Goal: Check status: Check status

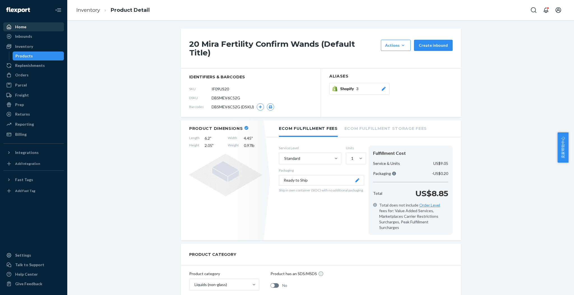
click at [35, 26] on div "Home" at bounding box center [33, 27] width 59 height 8
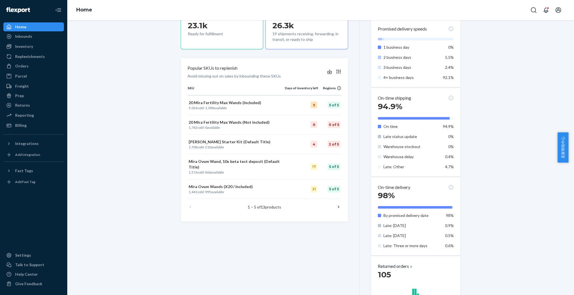
scroll to position [224, 0]
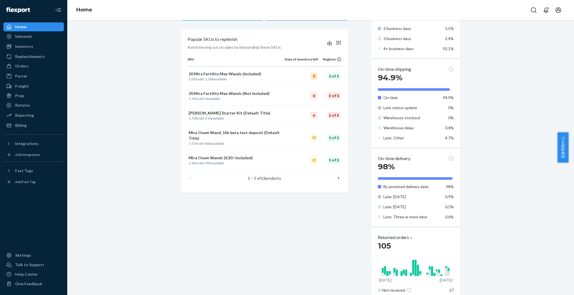
click at [338, 177] on icon at bounding box center [338, 178] width 1 height 3
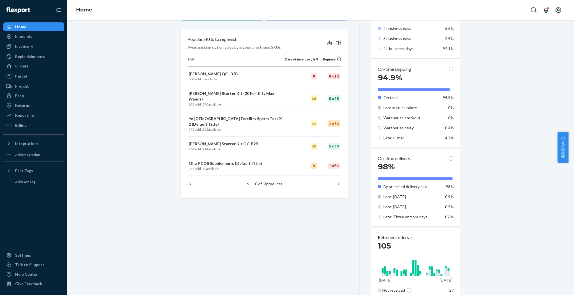
click at [336, 181] on icon at bounding box center [339, 184] width 6 height 6
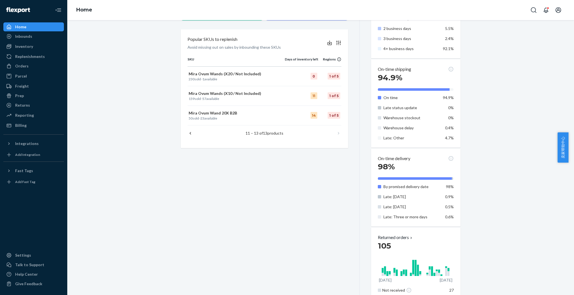
click at [187, 132] on icon at bounding box center [190, 134] width 6 height 6
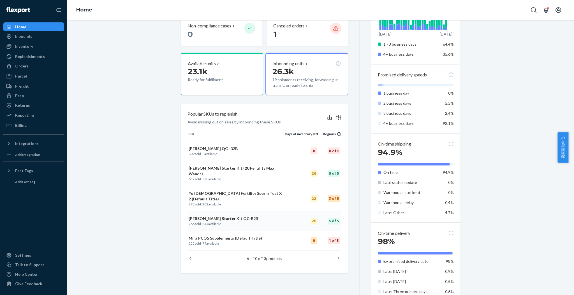
scroll to position [187, 0]
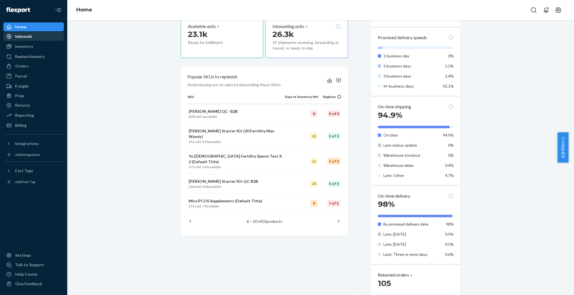
click at [22, 38] on div "Inbounds" at bounding box center [23, 37] width 17 height 6
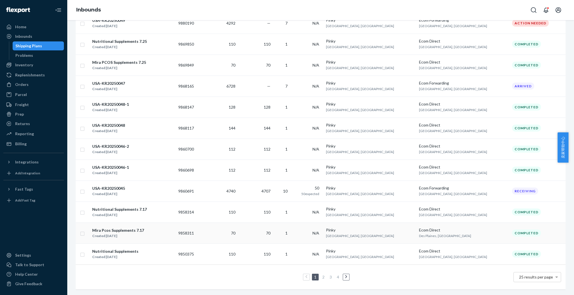
scroll to position [386, 0]
click at [322, 275] on link "2" at bounding box center [323, 277] width 4 height 5
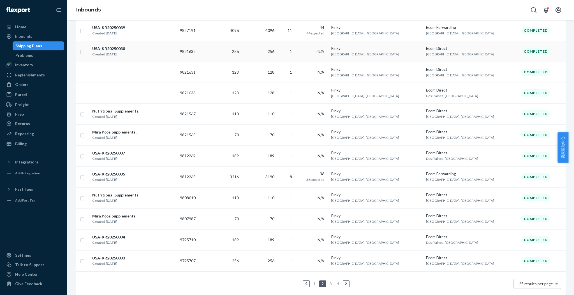
scroll to position [387, 0]
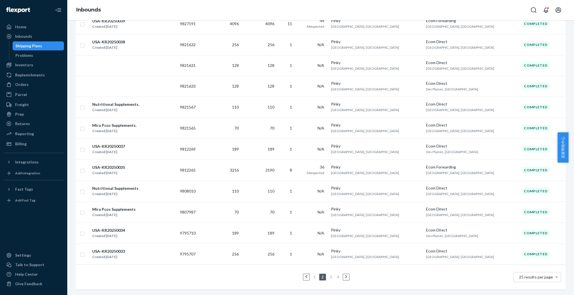
click at [328, 275] on link "3" at bounding box center [330, 277] width 4 height 5
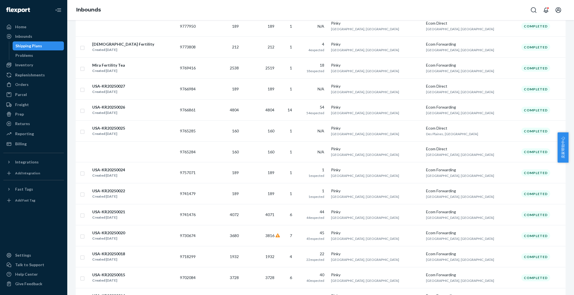
scroll to position [387, 0]
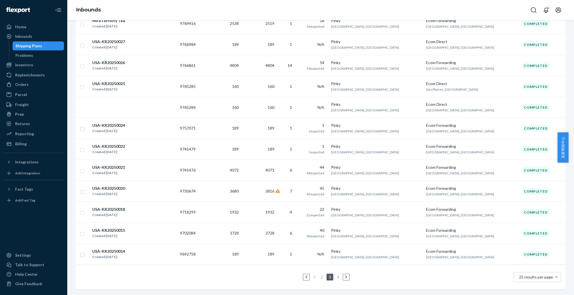
click at [319, 274] on li "2" at bounding box center [321, 277] width 5 height 7
click at [320, 275] on link "2" at bounding box center [321, 277] width 4 height 5
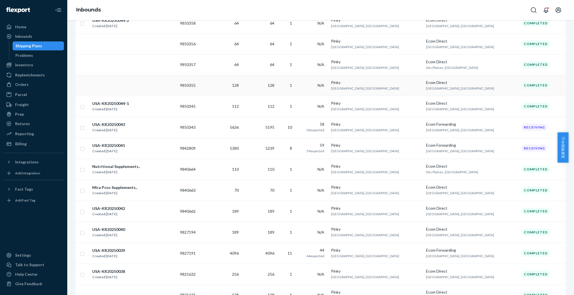
scroll to position [149, 0]
click at [241, 130] on td "5636" at bounding box center [222, 128] width 37 height 21
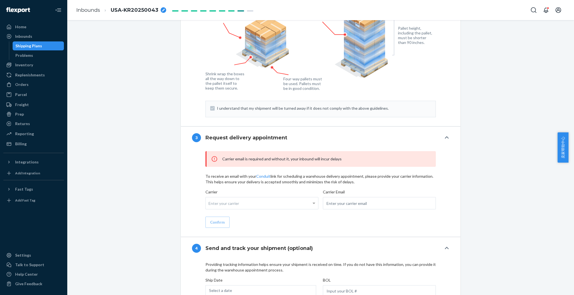
scroll to position [411, 0]
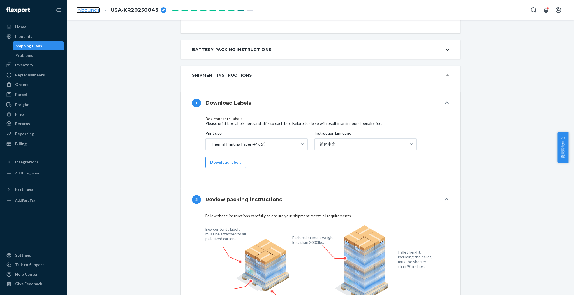
click at [82, 11] on link "Inbounds" at bounding box center [88, 10] width 24 height 6
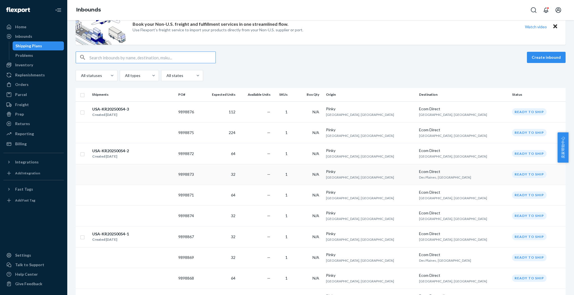
scroll to position [37, 0]
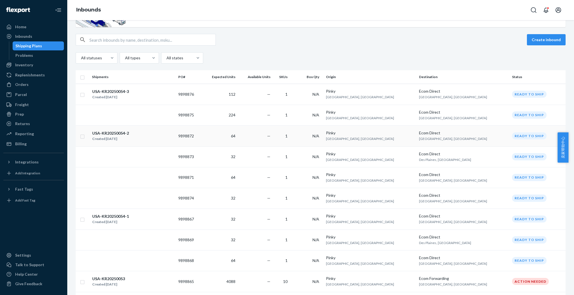
click at [202, 136] on td "9898872" at bounding box center [189, 136] width 26 height 21
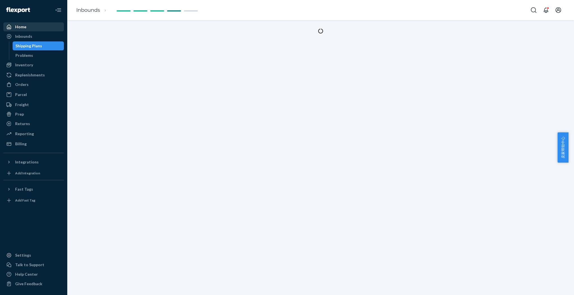
click at [15, 25] on div "Home" at bounding box center [20, 27] width 11 height 6
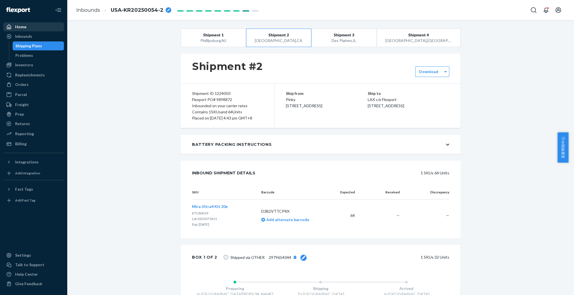
click at [20, 24] on div "Home" at bounding box center [20, 27] width 11 height 6
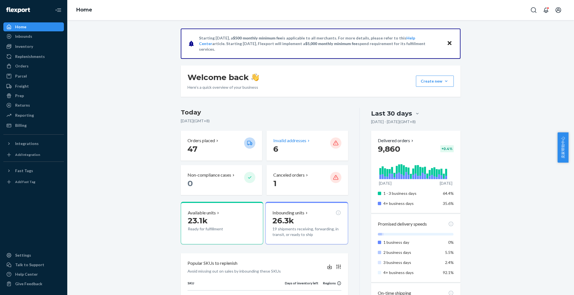
click at [285, 140] on p "Invalid addresses" at bounding box center [289, 141] width 33 height 6
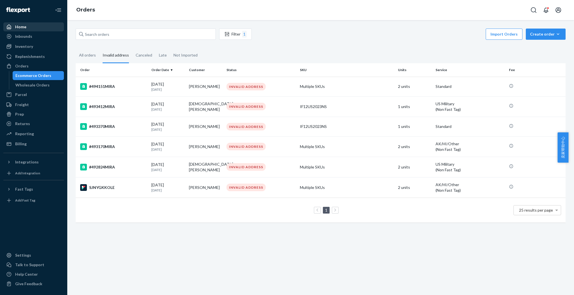
click at [24, 27] on div "Home" at bounding box center [20, 27] width 11 height 6
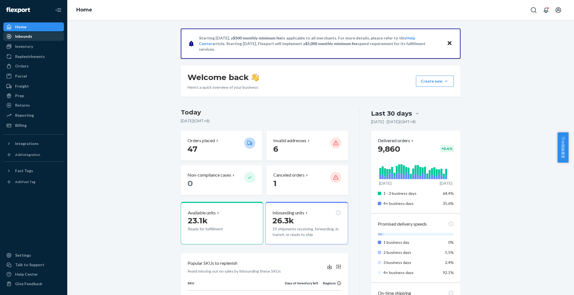
click at [34, 35] on div "Inbounds" at bounding box center [33, 37] width 59 height 8
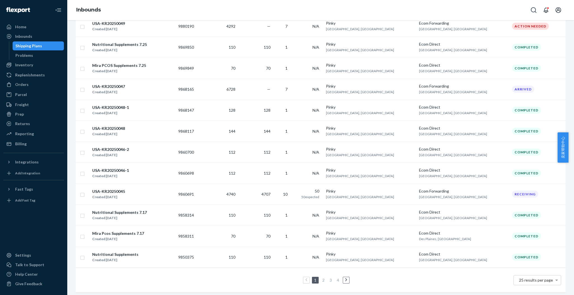
scroll to position [386, 0]
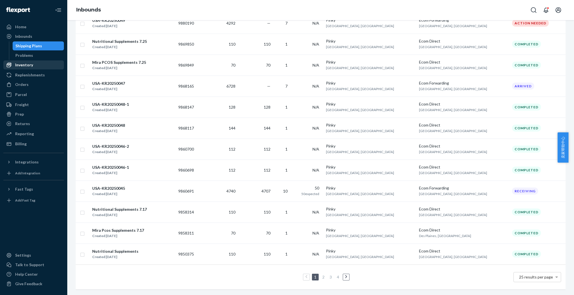
click at [26, 66] on div "Inventory" at bounding box center [24, 65] width 18 height 6
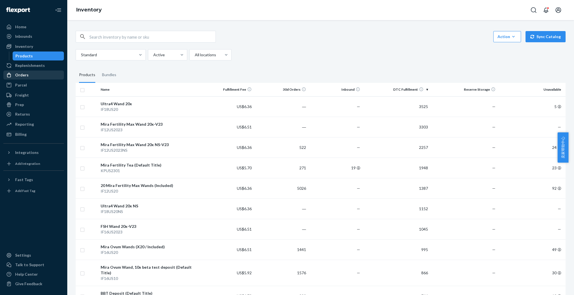
click at [30, 74] on div "Orders" at bounding box center [33, 75] width 59 height 8
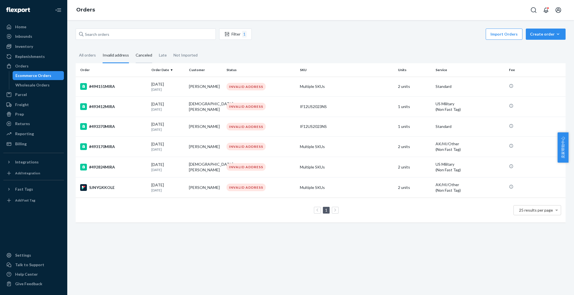
click at [145, 56] on div "Canceled" at bounding box center [144, 55] width 17 height 15
click at [132, 48] on input "Canceled" at bounding box center [132, 48] width 0 height 0
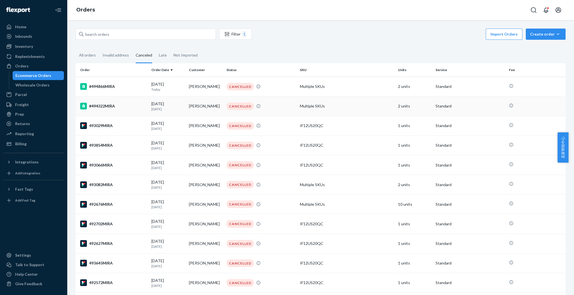
click at [131, 103] on div "#494322MIRA" at bounding box center [113, 106] width 67 height 7
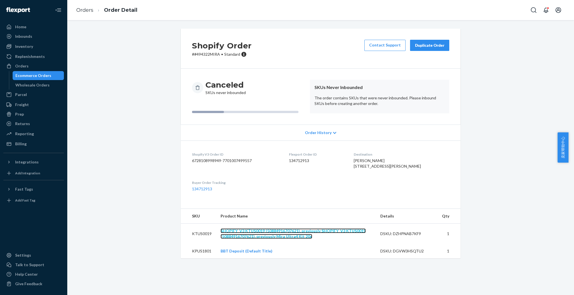
click at [282, 239] on link "SHOPIFY_V3 KTUS0019 (50884916707621), previously SHOPIFY_V3 KTUS0019 (508849167…" at bounding box center [293, 234] width 145 height 10
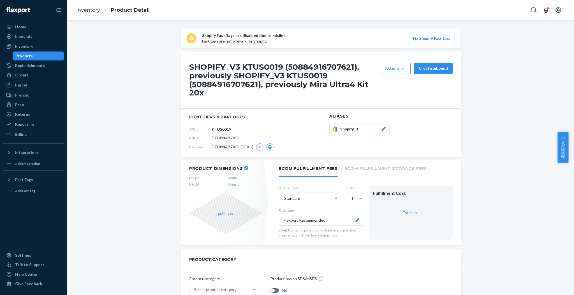
click at [356, 129] on span "1" at bounding box center [357, 129] width 2 height 6
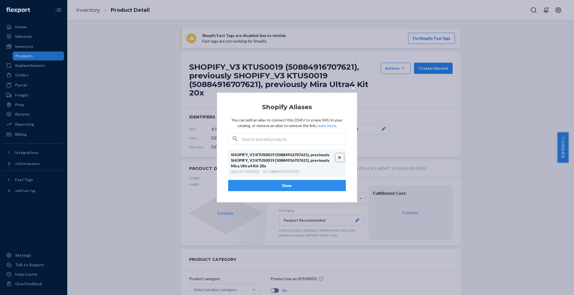
click at [338, 157] on button "Unlink" at bounding box center [339, 158] width 8 height 8
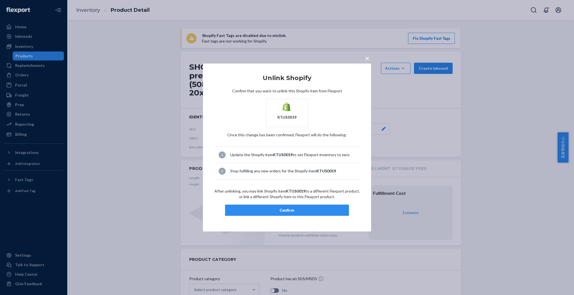
click at [301, 210] on div "Confirm" at bounding box center [287, 211] width 114 height 6
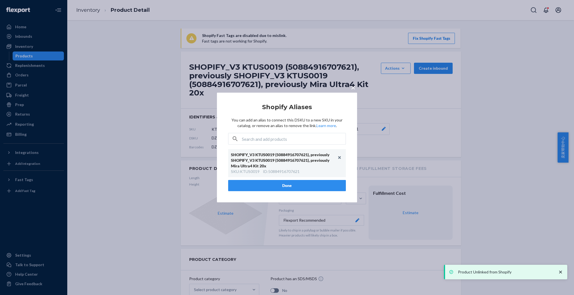
click at [353, 86] on span "×" at bounding box center [353, 88] width 4 height 10
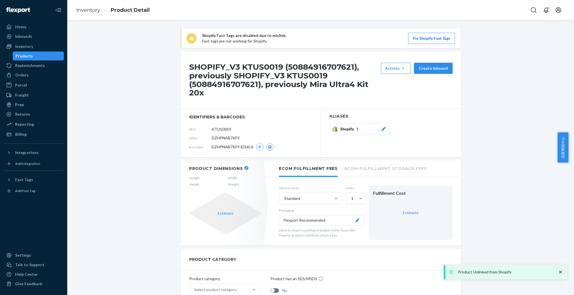
click at [350, 127] on span "Shopify" at bounding box center [348, 129] width 16 height 6
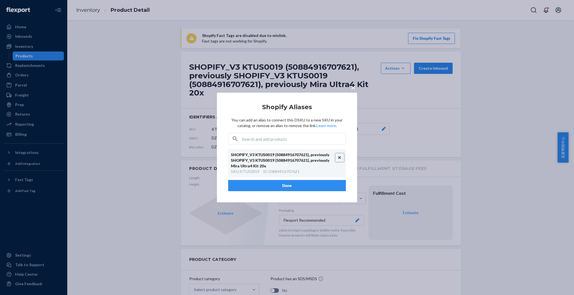
click at [339, 156] on button "Unlink" at bounding box center [339, 158] width 8 height 8
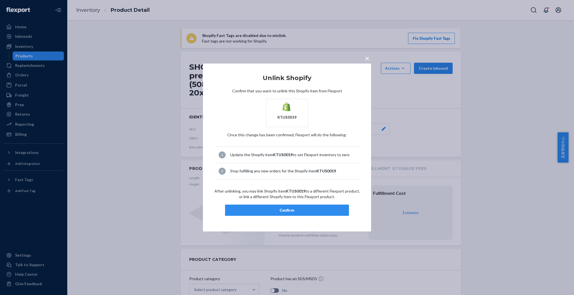
click at [261, 212] on div "Confirm" at bounding box center [287, 211] width 114 height 6
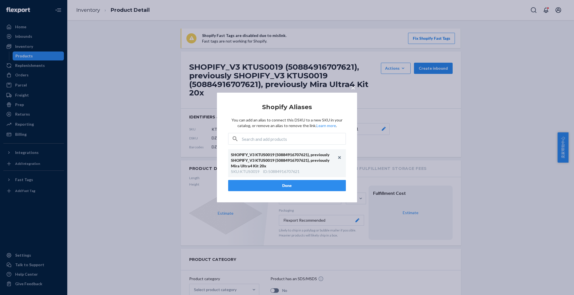
click at [353, 89] on span "×" at bounding box center [353, 88] width 4 height 10
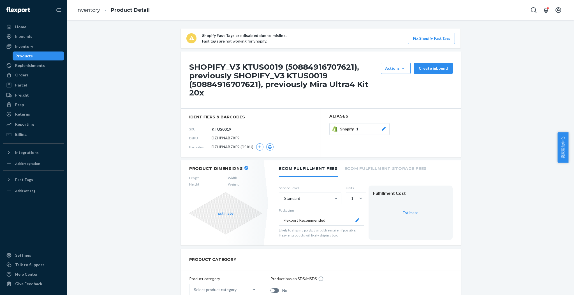
click at [361, 122] on section "Aliases Shopify 1" at bounding box center [391, 133] width 140 height 48
click at [364, 127] on div "Shopify 1" at bounding box center [363, 129] width 46 height 6
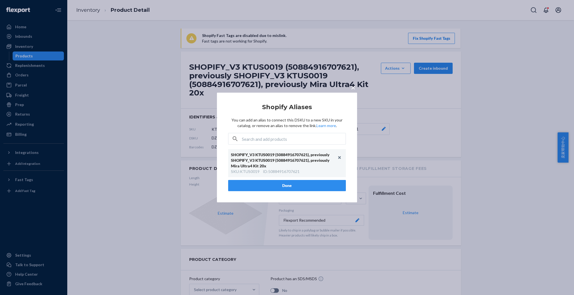
click at [329, 182] on button "Done" at bounding box center [287, 185] width 118 height 11
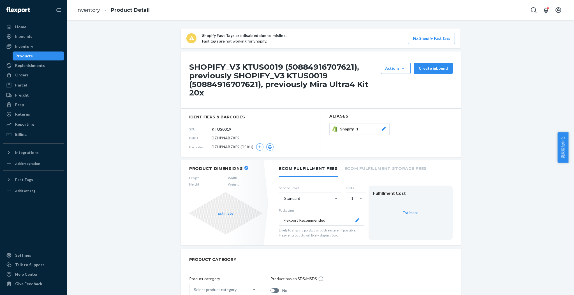
click at [367, 129] on div "Shopify 1" at bounding box center [363, 129] width 46 height 6
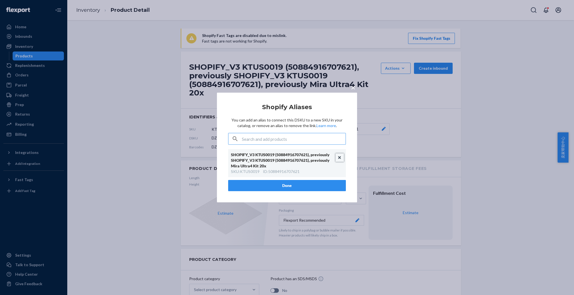
click at [339, 156] on button "Unlink" at bounding box center [339, 158] width 8 height 8
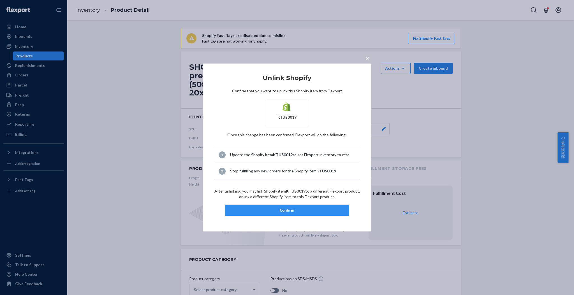
click at [324, 208] on div "Confirm" at bounding box center [287, 211] width 114 height 6
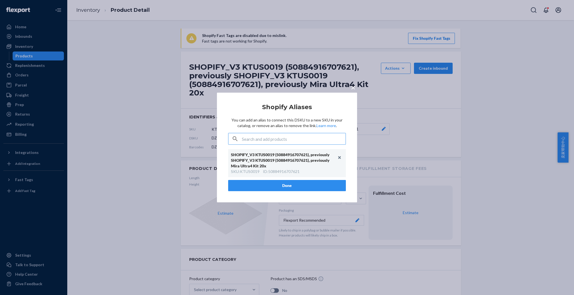
click at [352, 87] on span "×" at bounding box center [353, 88] width 4 height 10
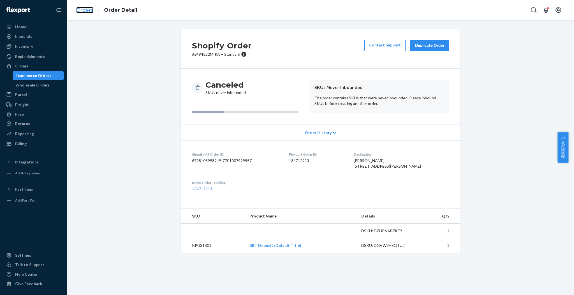
click at [86, 9] on link "Orders" at bounding box center [84, 10] width 17 height 6
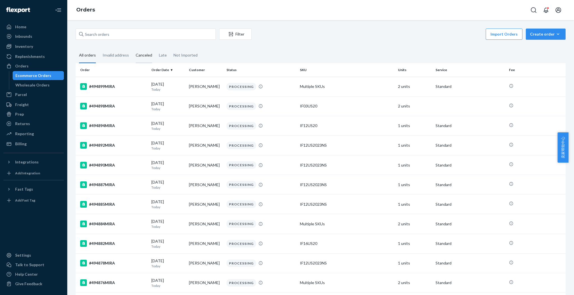
click at [143, 55] on div "Canceled" at bounding box center [144, 55] width 17 height 15
click at [132, 48] on input "Canceled" at bounding box center [132, 48] width 0 height 0
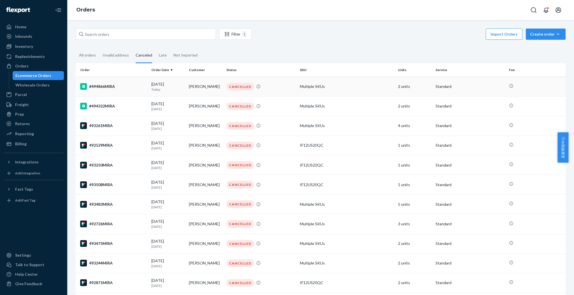
click at [118, 86] on div "#494866MIRA" at bounding box center [113, 86] width 67 height 7
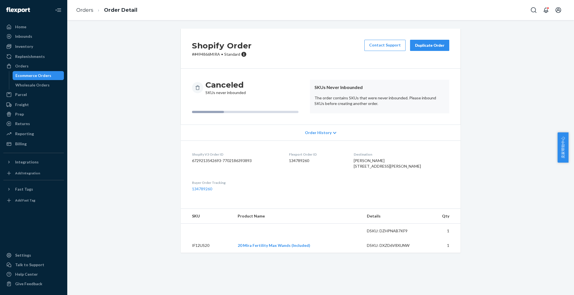
click at [329, 130] on div "Order History" at bounding box center [321, 133] width 280 height 16
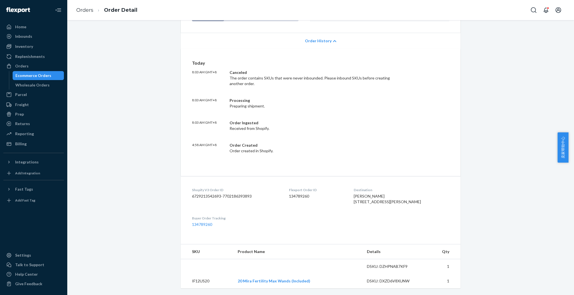
scroll to position [103, 0]
click at [24, 146] on div "Billing" at bounding box center [20, 144] width 11 height 6
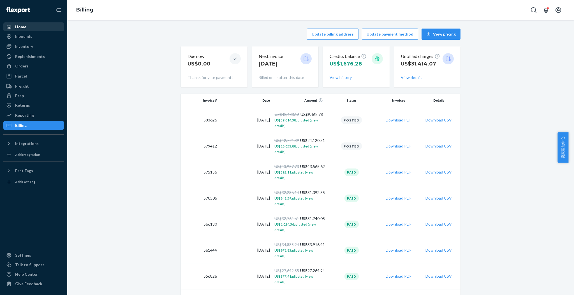
click at [18, 27] on div "Home" at bounding box center [20, 27] width 11 height 6
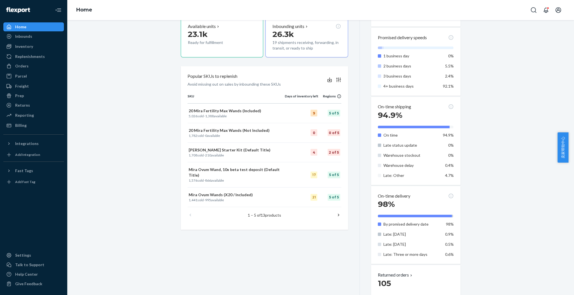
scroll to position [149, 0]
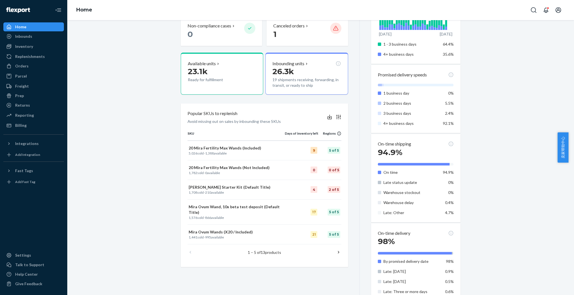
click at [336, 250] on icon at bounding box center [339, 253] width 6 height 6
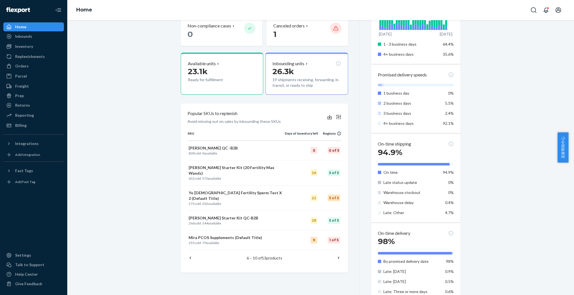
click at [187, 255] on icon at bounding box center [190, 258] width 6 height 6
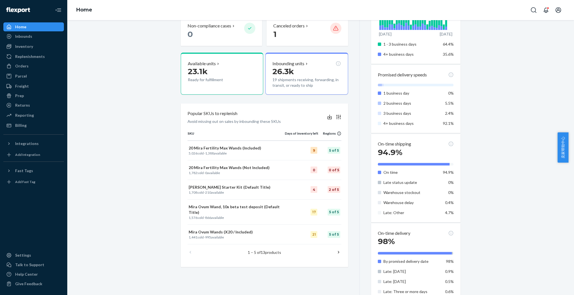
click at [336, 250] on icon at bounding box center [339, 253] width 6 height 6
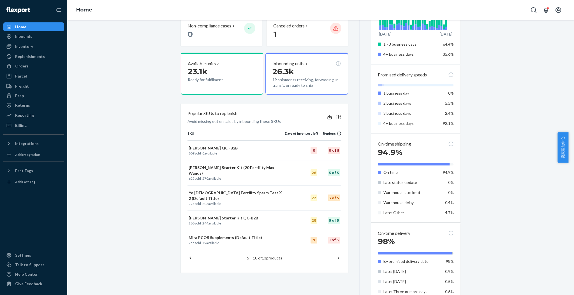
click at [336, 255] on icon at bounding box center [339, 258] width 6 height 6
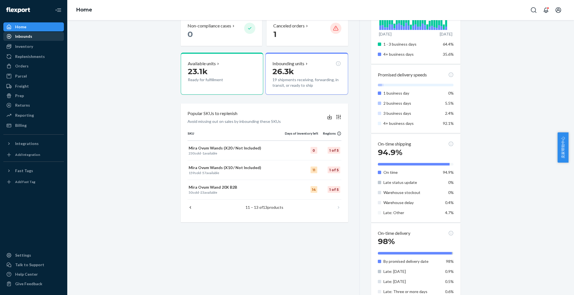
click at [29, 34] on div "Inbounds" at bounding box center [23, 37] width 17 height 6
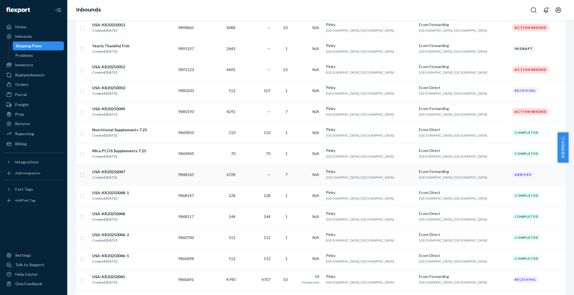
scroll to position [336, 0]
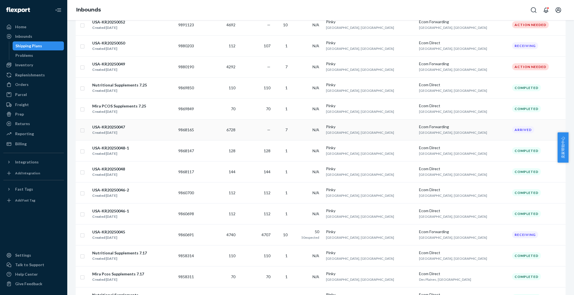
click at [144, 133] on div "USA-KR20250047 Created Jul 24, 2025" at bounding box center [133, 130] width 82 height 12
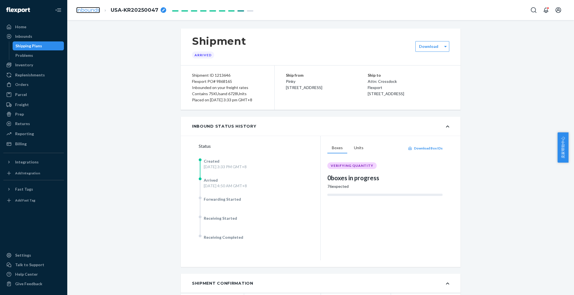
click at [87, 9] on link "Inbounds" at bounding box center [88, 10] width 24 height 6
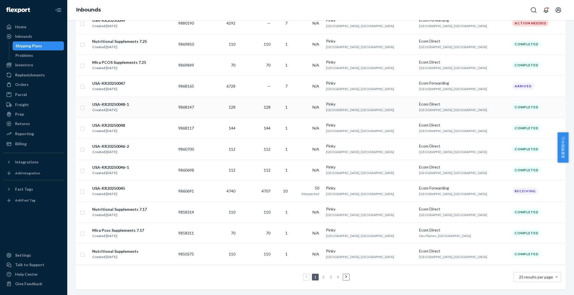
scroll to position [386, 0]
click at [24, 141] on div "Billing" at bounding box center [20, 144] width 11 height 6
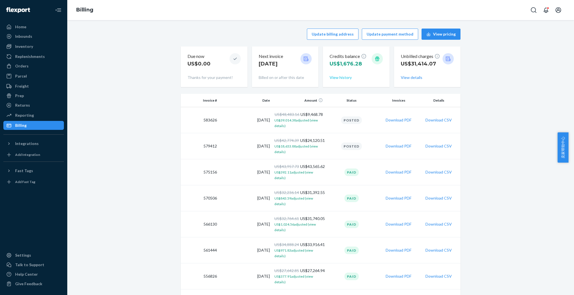
click at [339, 77] on button "View history" at bounding box center [341, 78] width 22 height 6
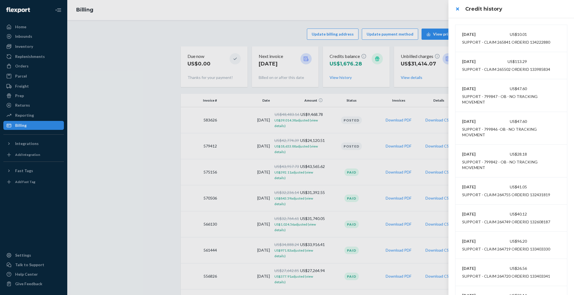
click at [23, 27] on div at bounding box center [287, 147] width 574 height 295
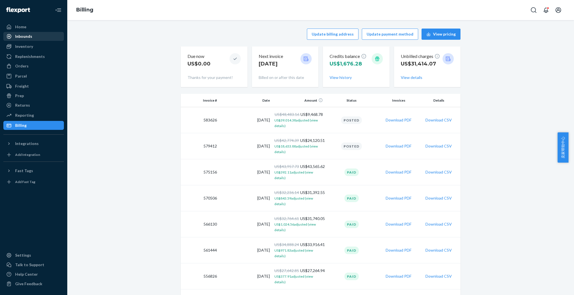
click at [23, 36] on div "Inbounds" at bounding box center [23, 37] width 17 height 6
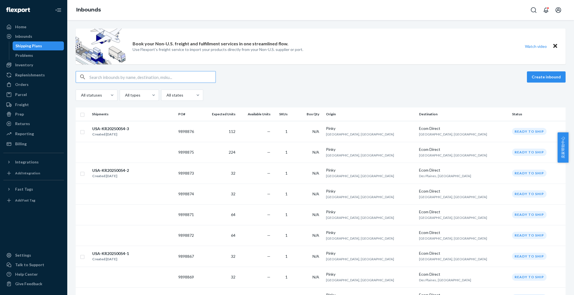
click at [99, 76] on input "text" at bounding box center [152, 76] width 126 height 11
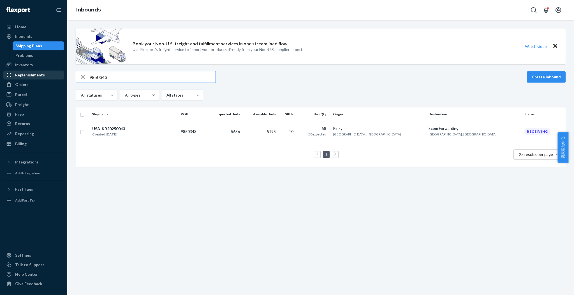
drag, startPoint x: 124, startPoint y: 82, endPoint x: 59, endPoint y: 79, distance: 65.1
click at [59, 79] on div "Home Inbounds Shipping Plans Problems Inventory Products Replenishments Orders …" at bounding box center [287, 147] width 574 height 295
type input "9842809"
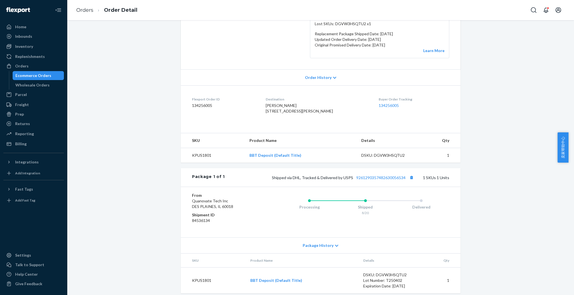
scroll to position [116, 0]
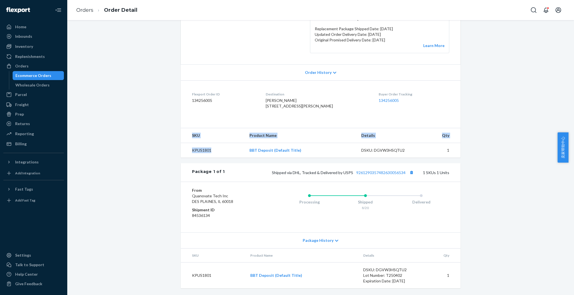
drag, startPoint x: 212, startPoint y: 151, endPoint x: 167, endPoint y: 152, distance: 44.6
click at [167, 152] on div "Flexport Order # 490513MIRA • Standard / US$6.63 View Details Create Return Dup…" at bounding box center [320, 109] width 498 height 372
click at [215, 154] on td "KPUS1801" at bounding box center [213, 150] width 64 height 15
drag, startPoint x: 212, startPoint y: 151, endPoint x: 190, endPoint y: 153, distance: 22.5
click at [190, 153] on td "KPUS1801" at bounding box center [213, 150] width 64 height 15
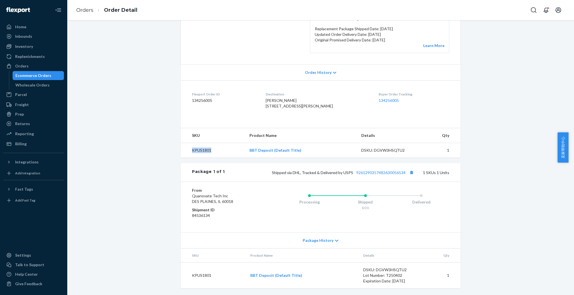
copy td "KPUS1801"
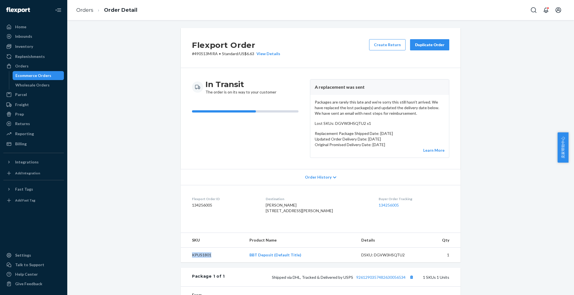
scroll to position [0, 0]
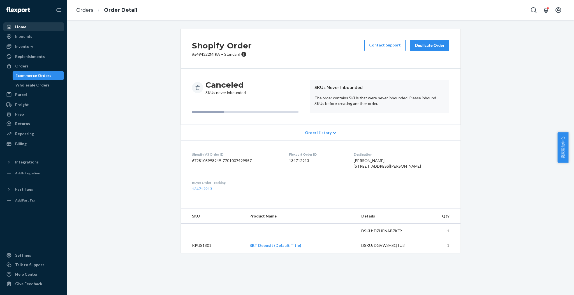
click at [17, 27] on div "Home" at bounding box center [20, 27] width 11 height 6
